Goal: Find specific page/section: Find specific page/section

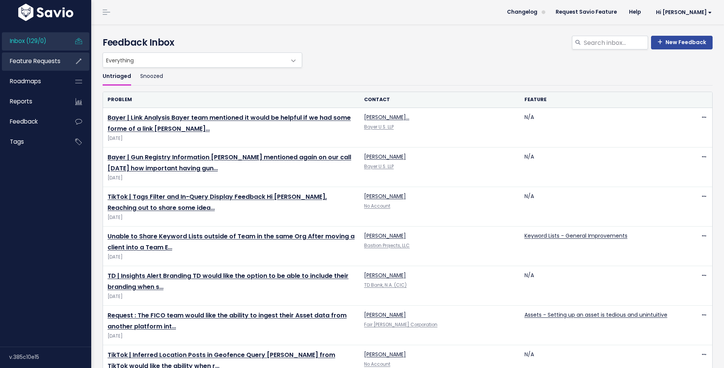
click at [22, 60] on span "Feature Requests" at bounding box center [35, 61] width 51 height 8
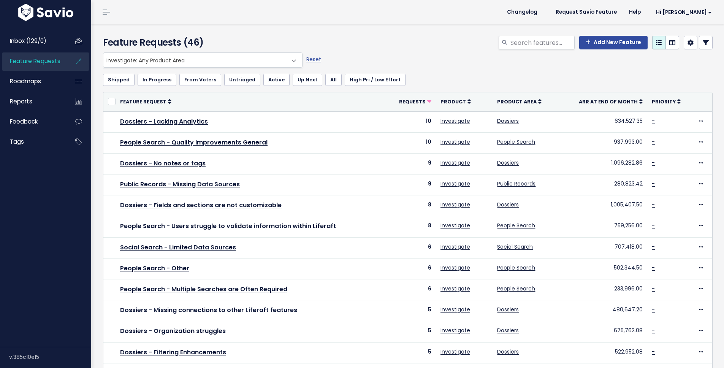
click at [194, 60] on span "Investigate: Any Product Area" at bounding box center [195, 60] width 184 height 14
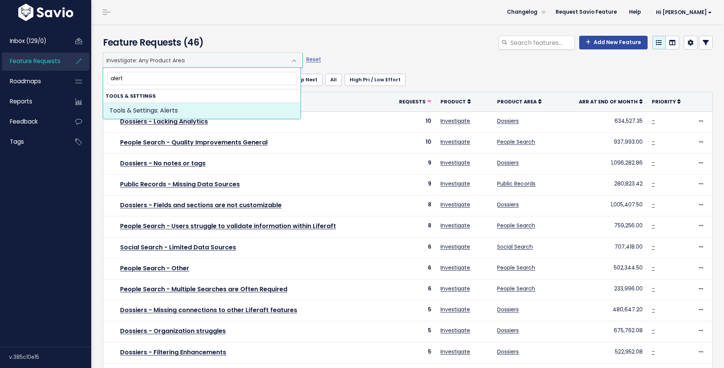
type input "alert"
select select "TOOLS_SETTINGS:ALERTS"
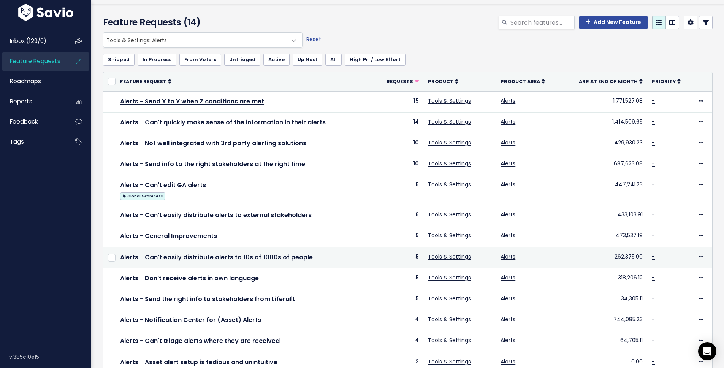
scroll to position [15, 0]
